Goal: Information Seeking & Learning: Learn about a topic

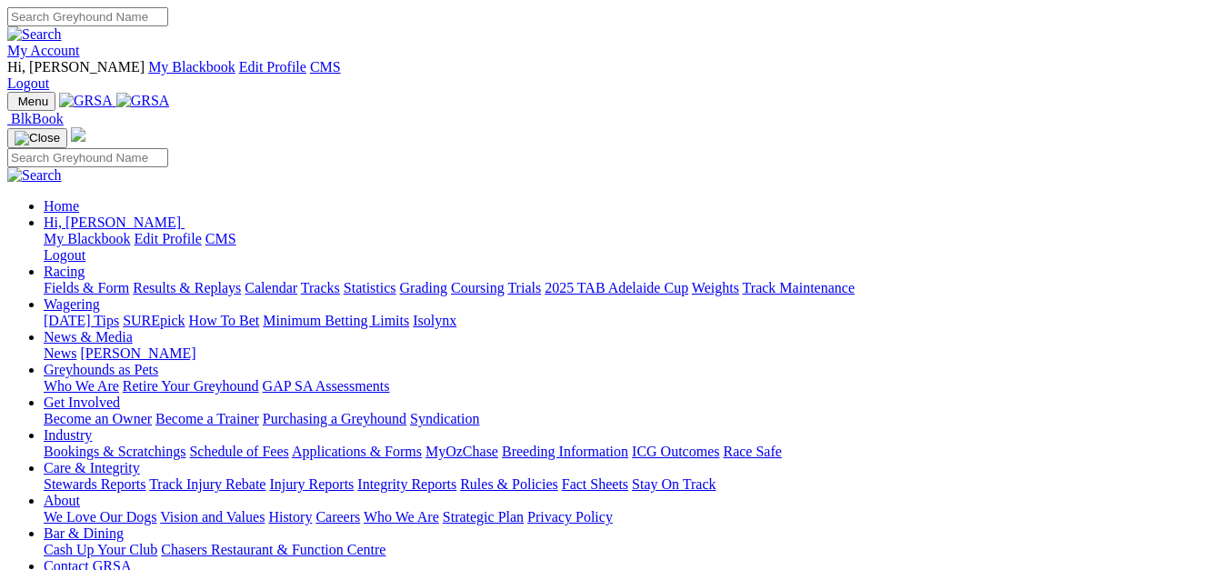
click at [456, 476] on link "Integrity Reports" at bounding box center [406, 483] width 99 height 15
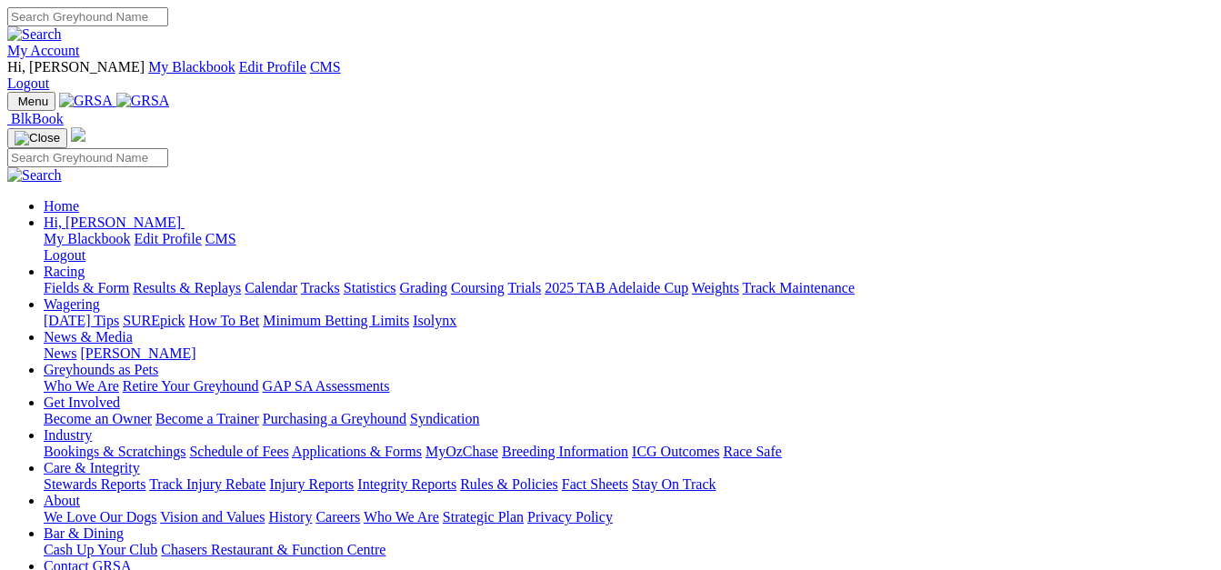
click at [456, 476] on link "Integrity Reports" at bounding box center [406, 483] width 99 height 15
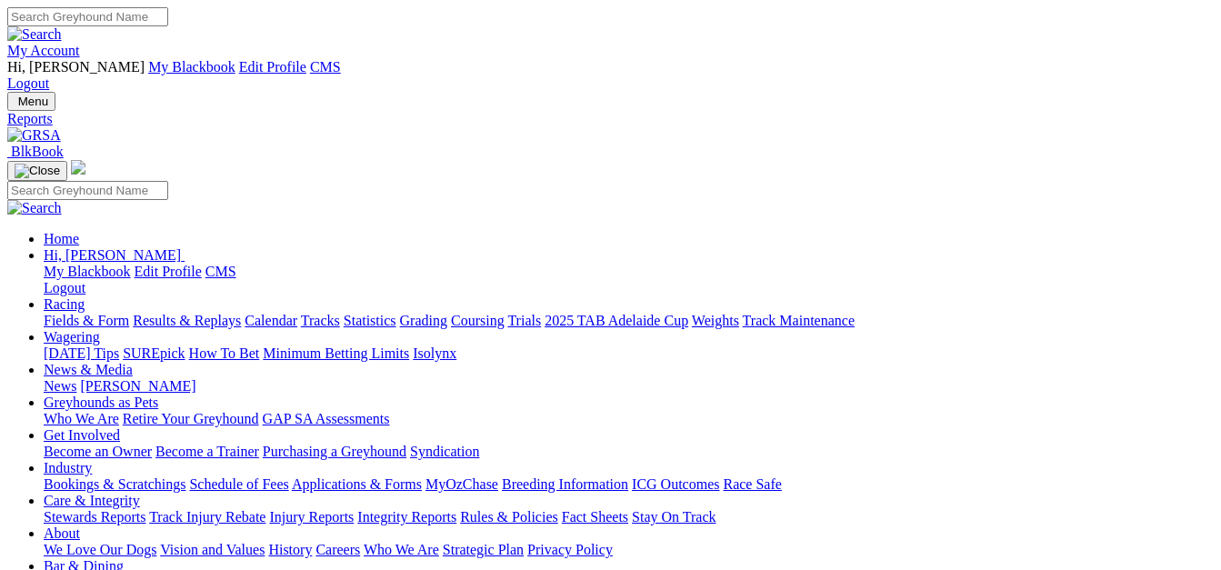
click at [85, 296] on link "Racing" at bounding box center [64, 303] width 41 height 15
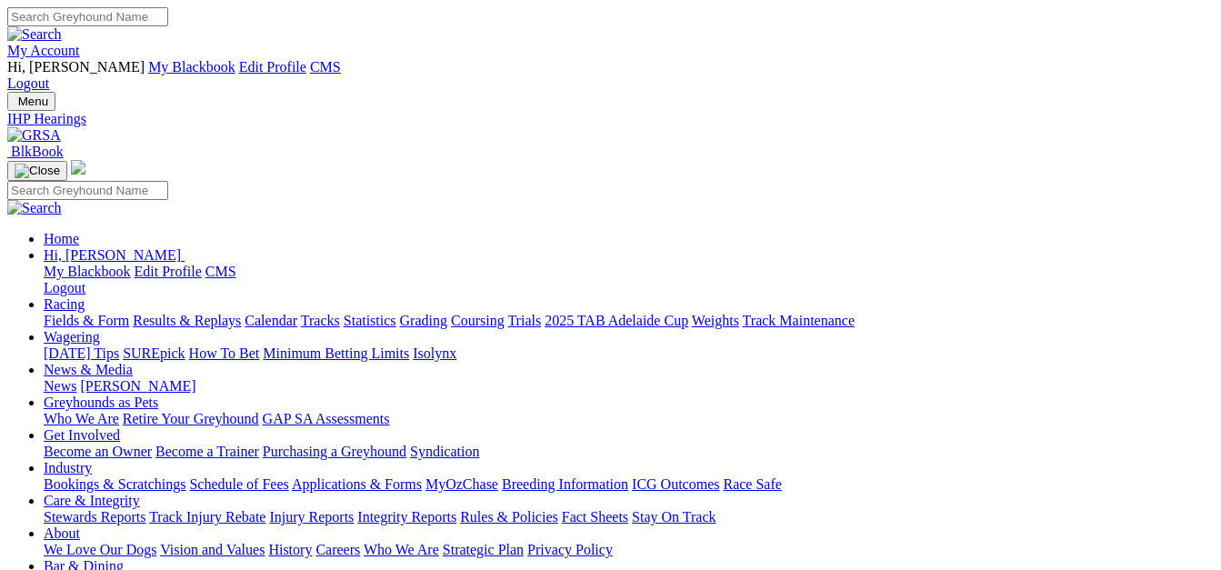
click at [49, 313] on link "Fields & Form" at bounding box center [86, 320] width 85 height 15
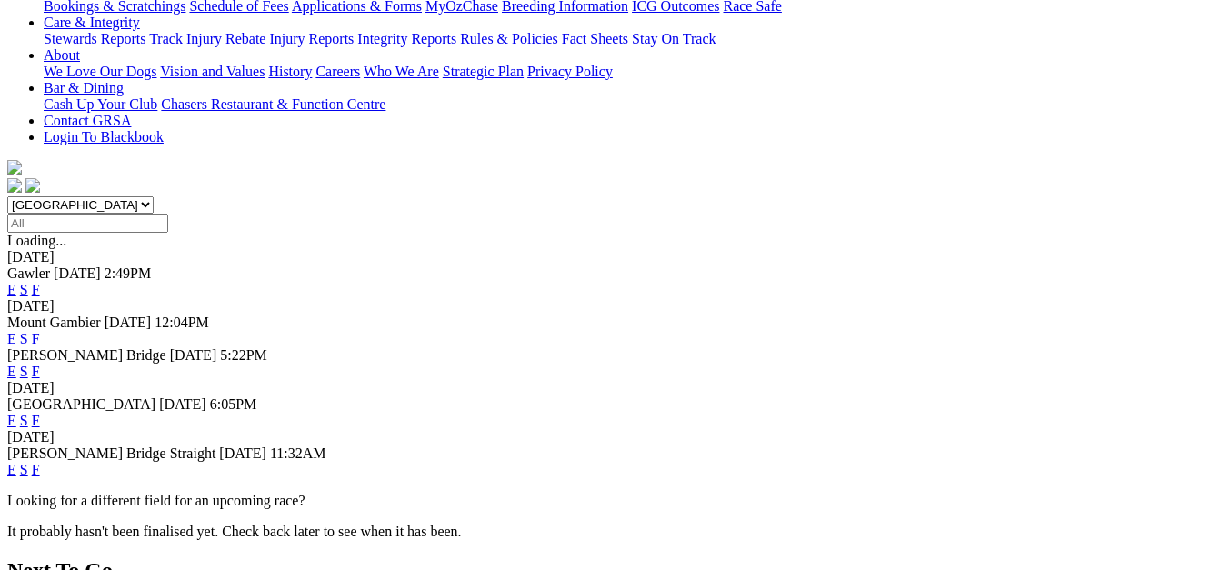
scroll to position [545, 0]
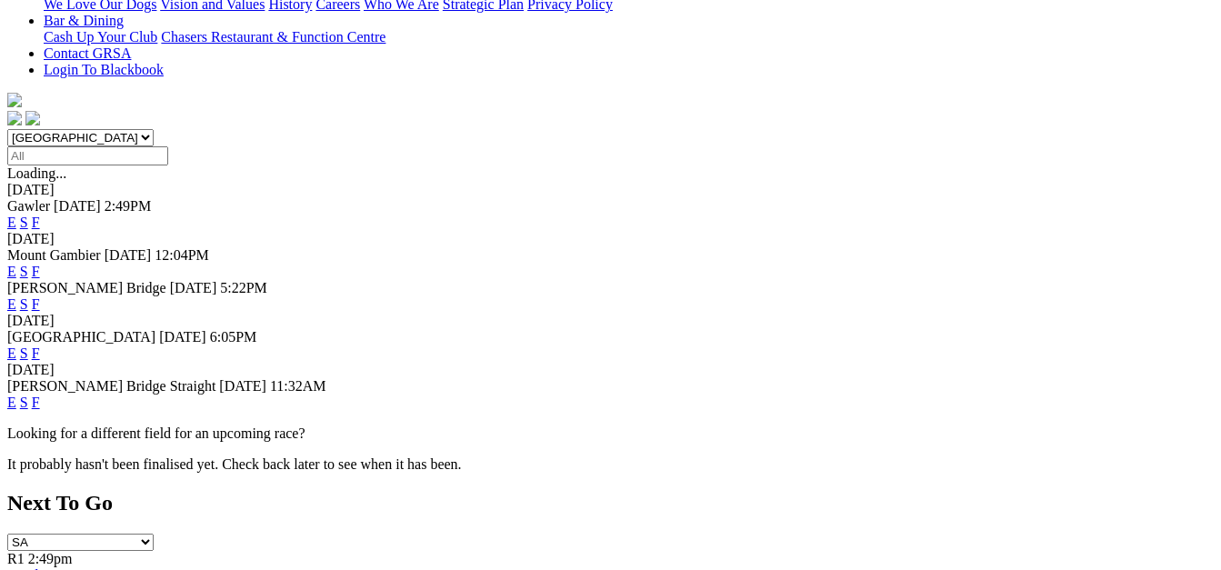
click at [40, 394] on link "F" at bounding box center [36, 401] width 8 height 15
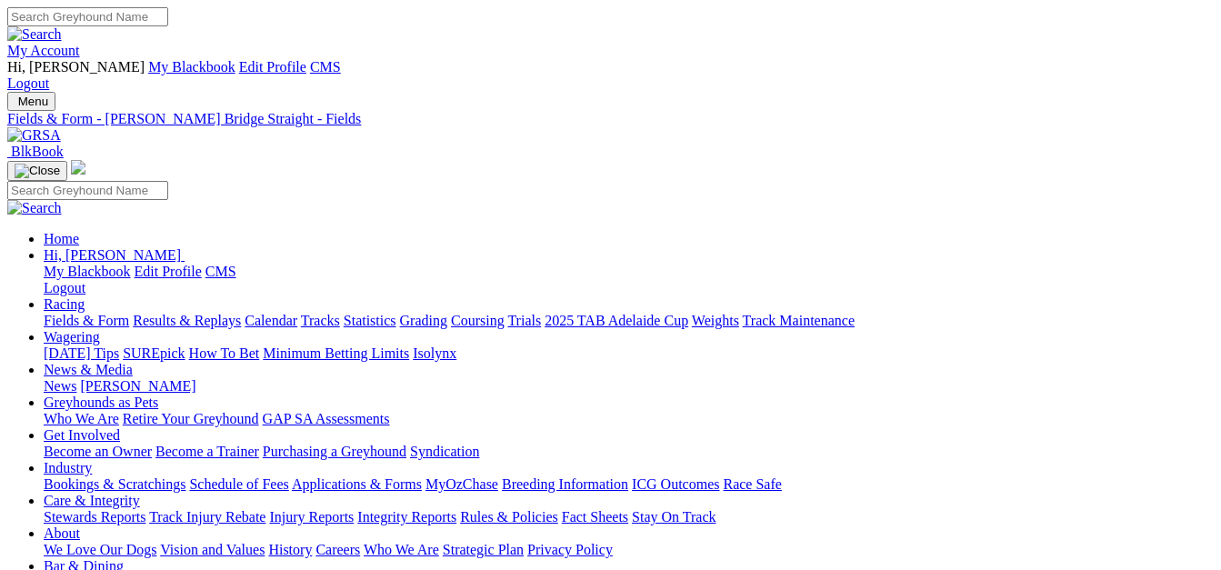
click at [63, 313] on link "Fields & Form" at bounding box center [86, 320] width 85 height 15
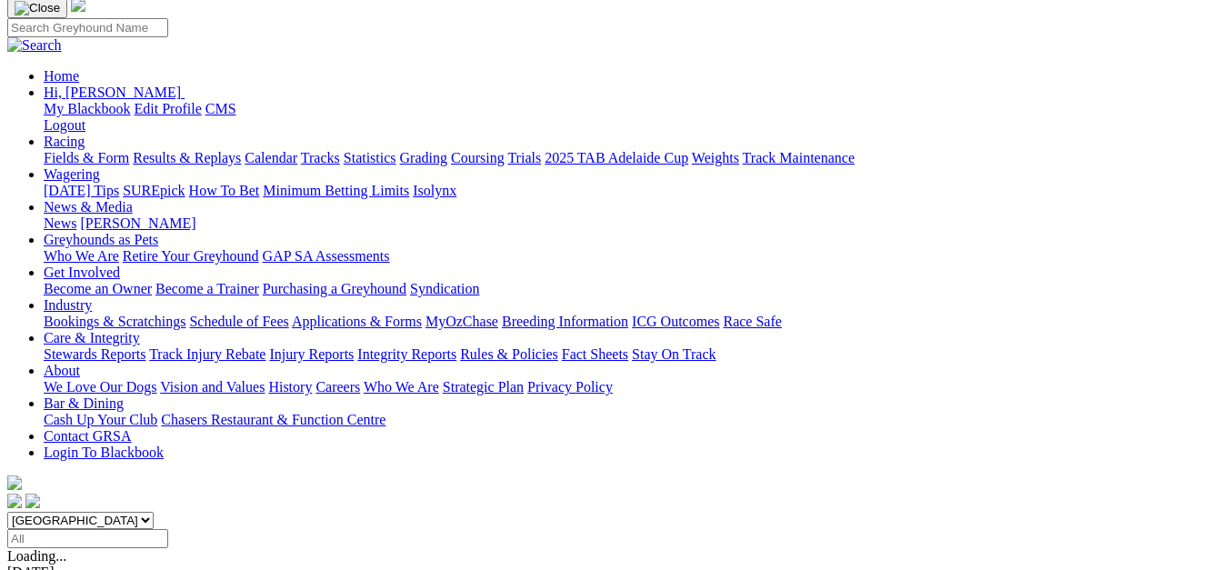
scroll to position [182, 0]
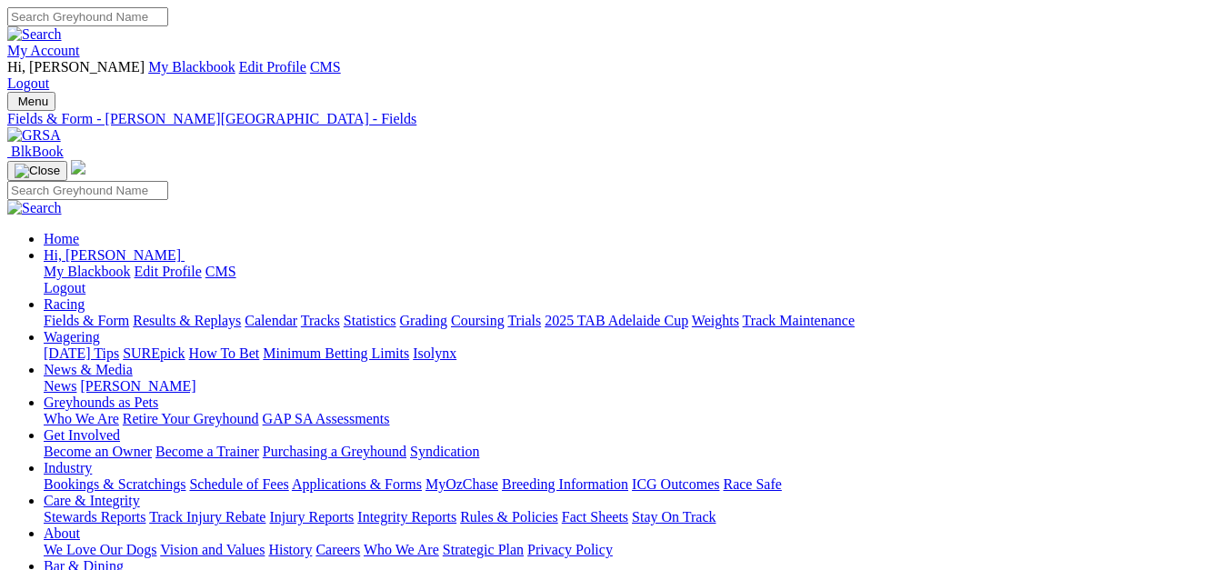
click at [88, 313] on link "Fields & Form" at bounding box center [86, 320] width 85 height 15
